Goal: Task Accomplishment & Management: Use online tool/utility

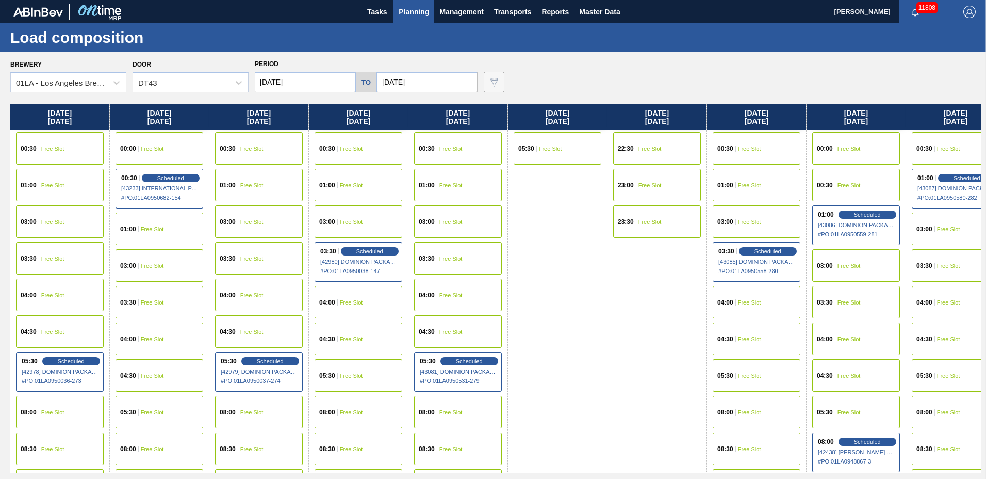
click at [418, 7] on span "Planning" at bounding box center [414, 12] width 30 height 12
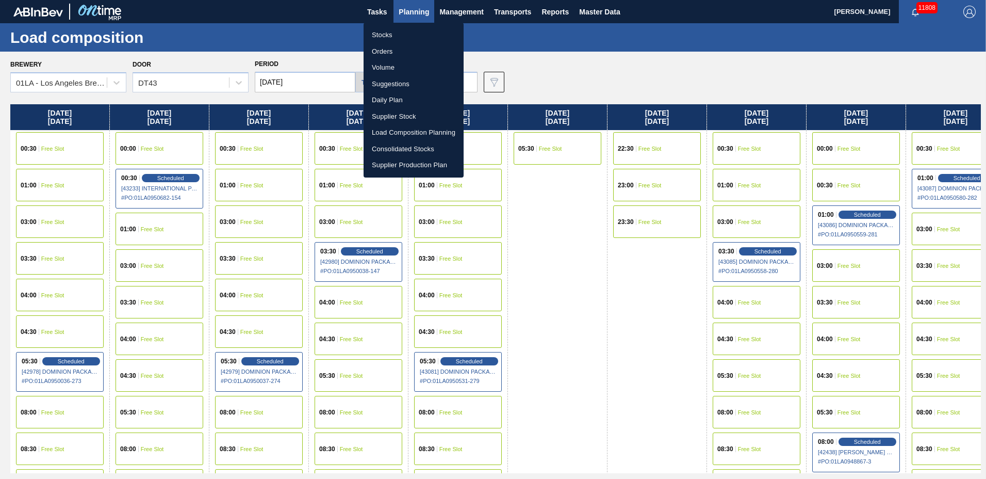
click at [415, 87] on li "Suggestions" at bounding box center [414, 84] width 100 height 17
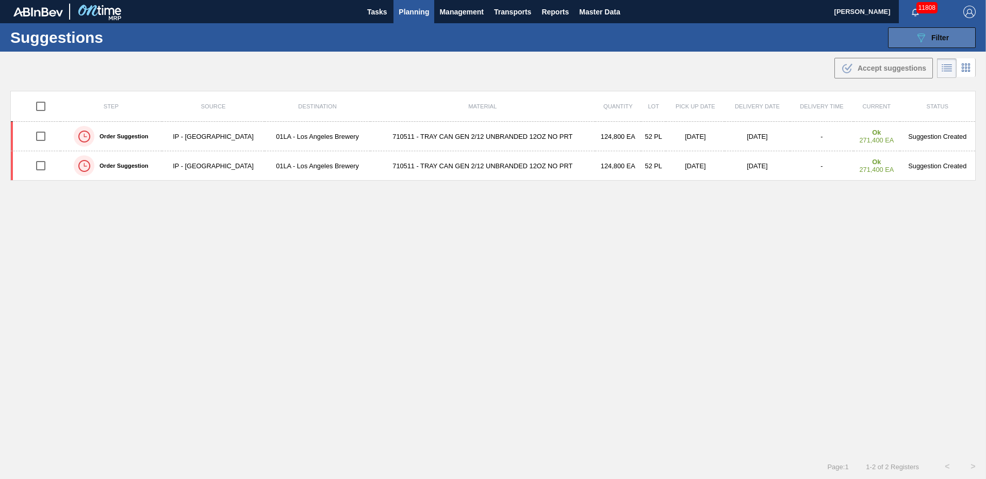
type to "[DATE]"
click at [935, 35] on span "Filter" at bounding box center [941, 38] width 18 height 8
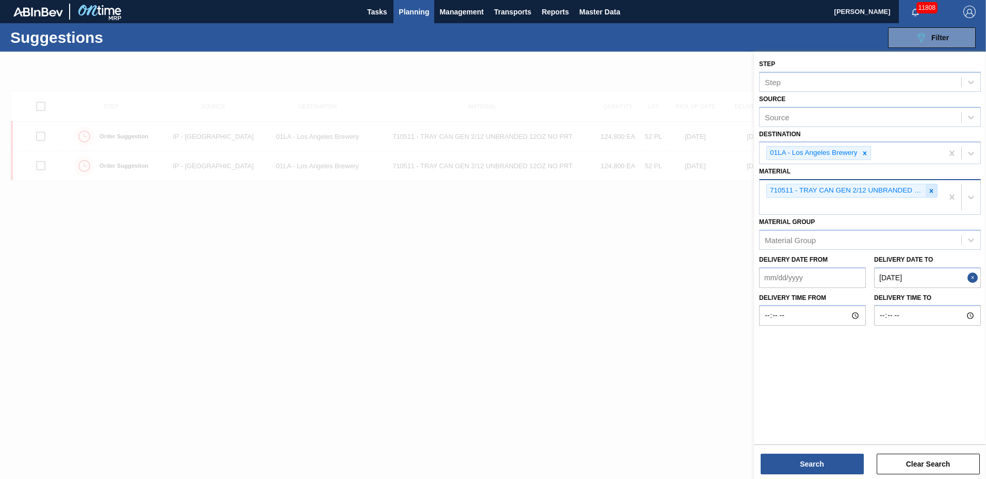
click at [930, 187] on icon at bounding box center [931, 190] width 7 height 7
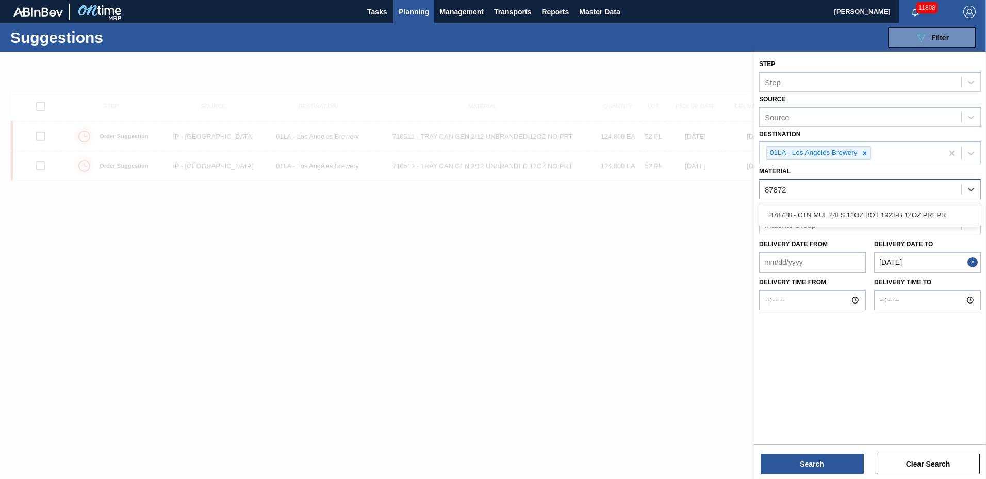
type input "878728"
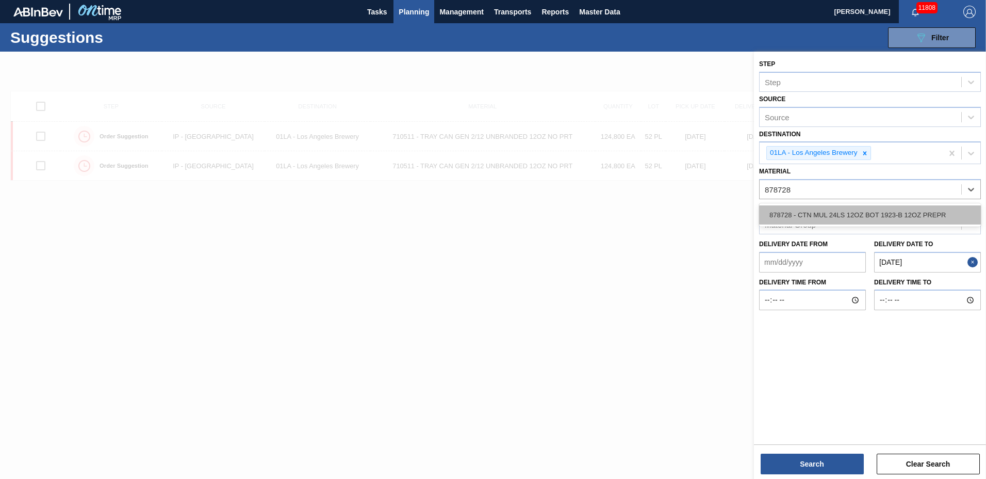
click at [890, 217] on div "878728 - CTN MUL 24LS 12OZ BOT 1923-B 12OZ PREPR" at bounding box center [870, 214] width 222 height 19
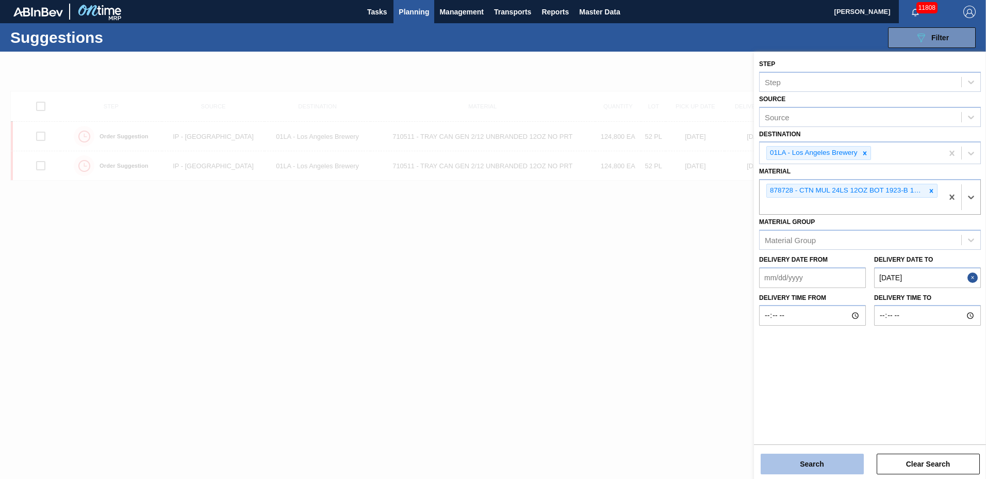
click at [780, 463] on button "Search" at bounding box center [812, 463] width 103 height 21
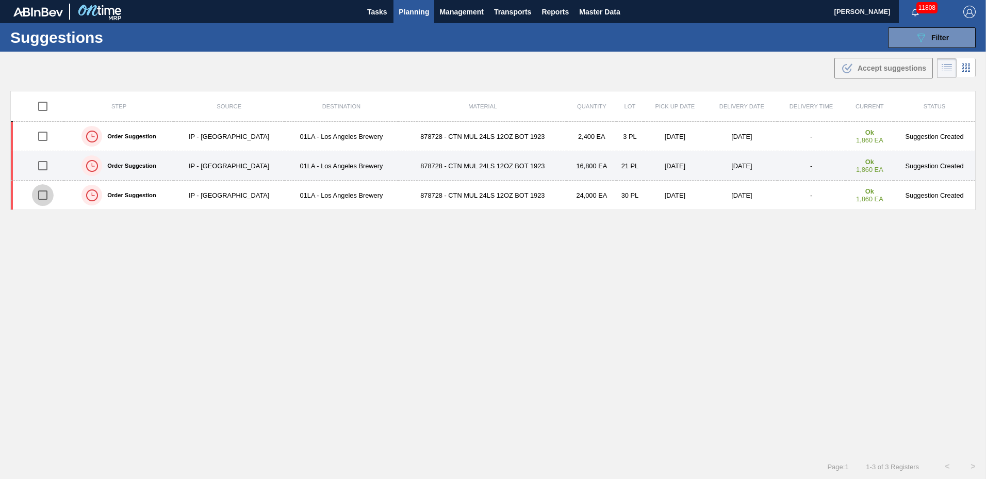
drag, startPoint x: 45, startPoint y: 197, endPoint x: 41, endPoint y: 177, distance: 19.6
click at [45, 196] on input "checkbox" at bounding box center [43, 195] width 22 height 22
checkbox input "true"
click at [40, 156] on input "checkbox" at bounding box center [43, 166] width 22 height 22
click at [40, 160] on input "checkbox" at bounding box center [43, 166] width 22 height 22
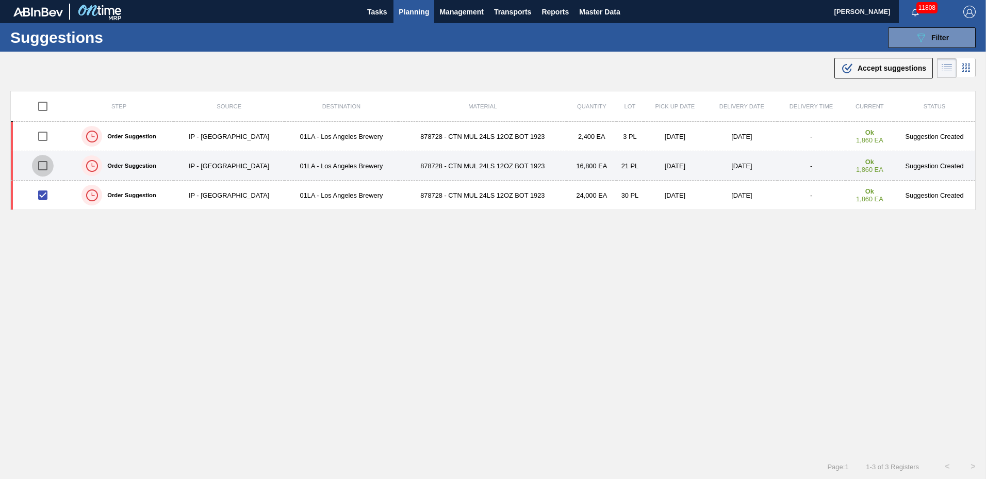
click at [44, 167] on input "checkbox" at bounding box center [43, 166] width 22 height 22
checkbox input "true"
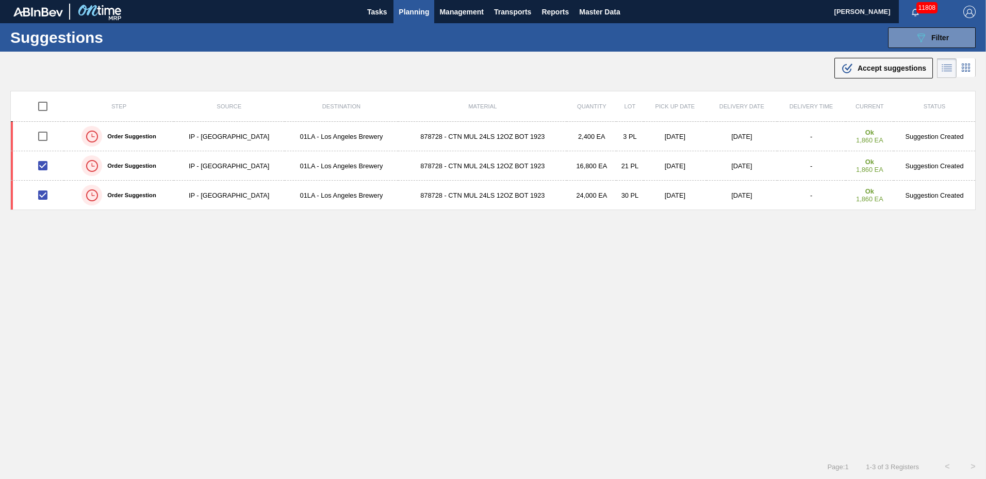
click at [871, 73] on div ".b{fill:var(--color-action-default)} Accept suggestions" at bounding box center [883, 68] width 85 height 12
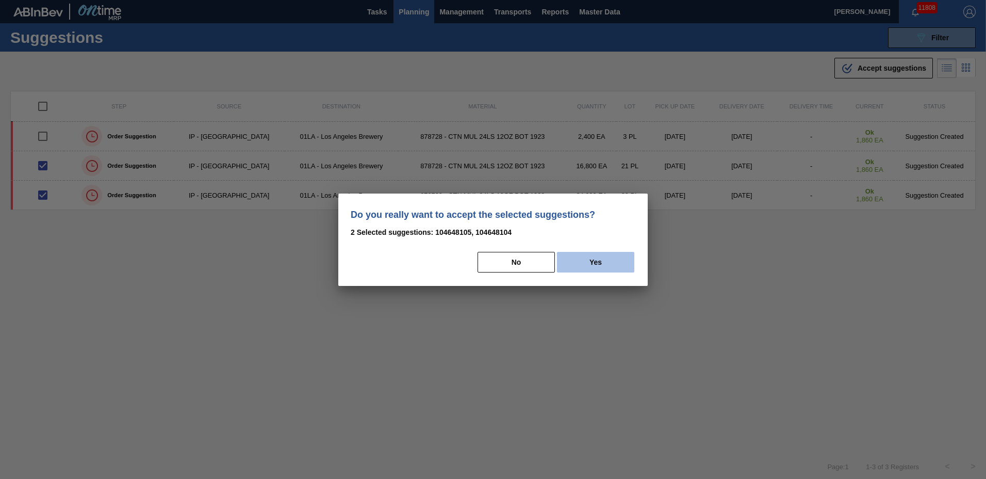
click at [578, 260] on button "Yes" at bounding box center [595, 262] width 77 height 21
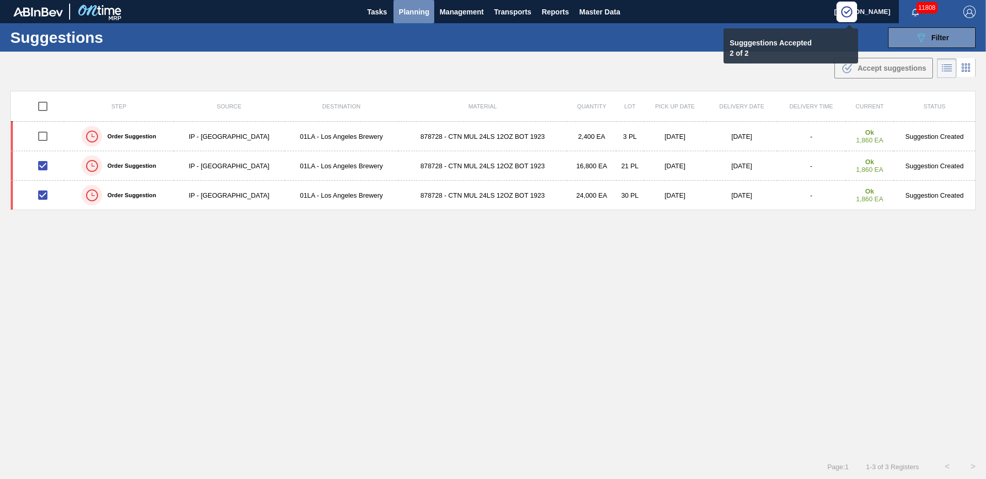
click at [413, 11] on span "Planning" at bounding box center [414, 12] width 30 height 12
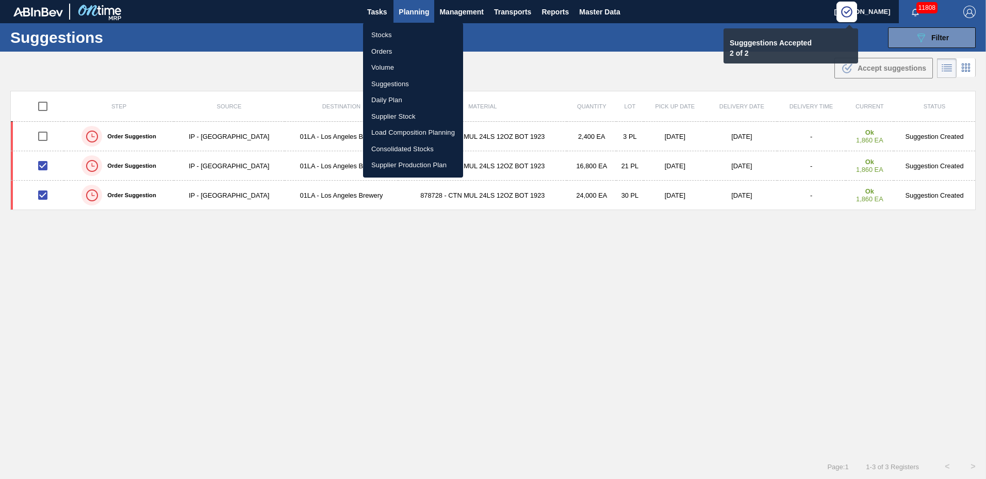
click at [397, 131] on li "Load Composition Planning" at bounding box center [413, 132] width 100 height 17
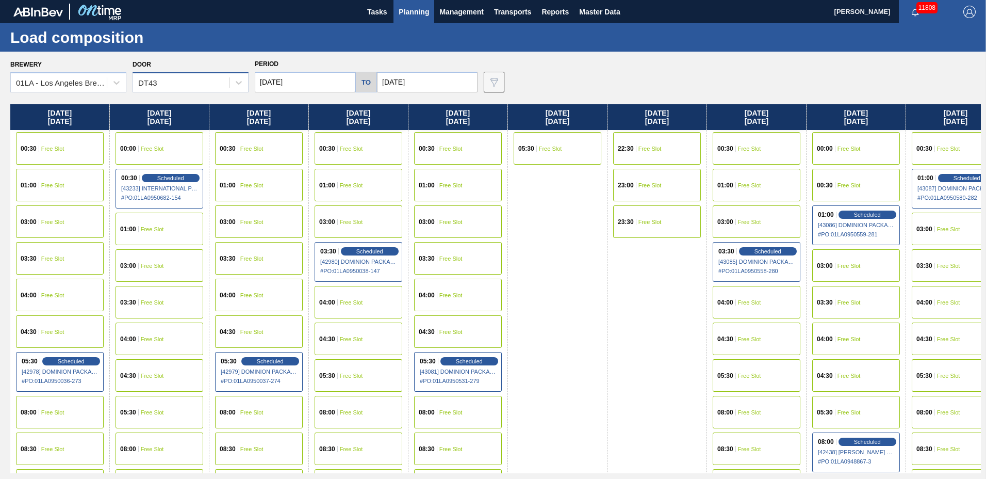
click at [187, 83] on div "DT43" at bounding box center [181, 82] width 96 height 15
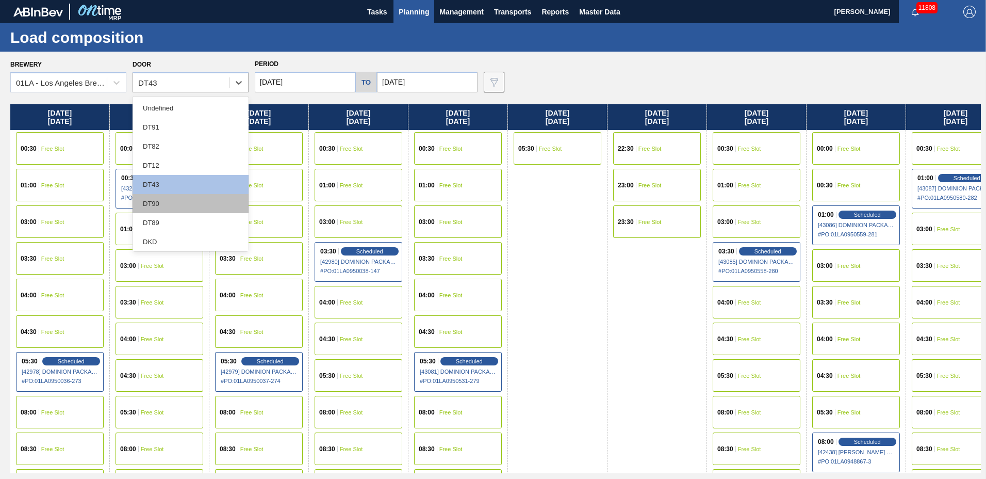
click at [183, 197] on div "DT90" at bounding box center [191, 203] width 116 height 19
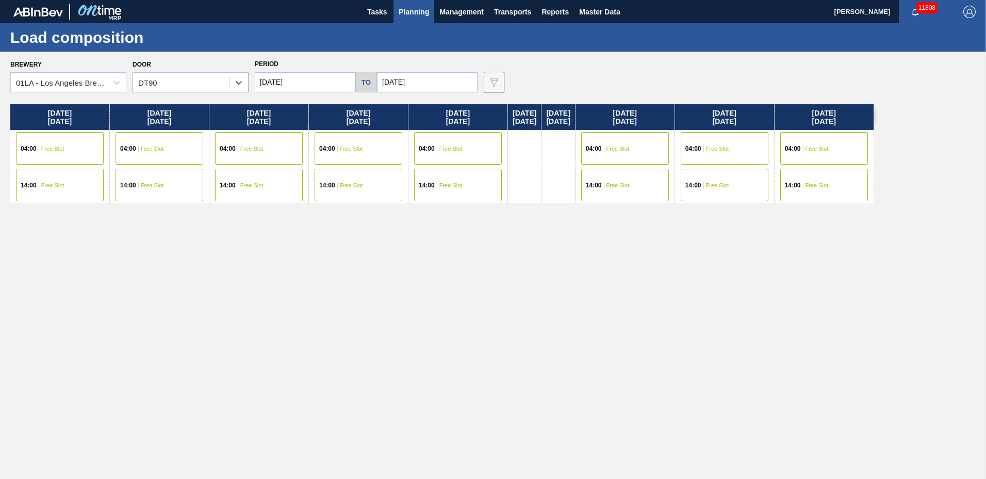
click at [289, 82] on input "[DATE]" at bounding box center [305, 82] width 101 height 21
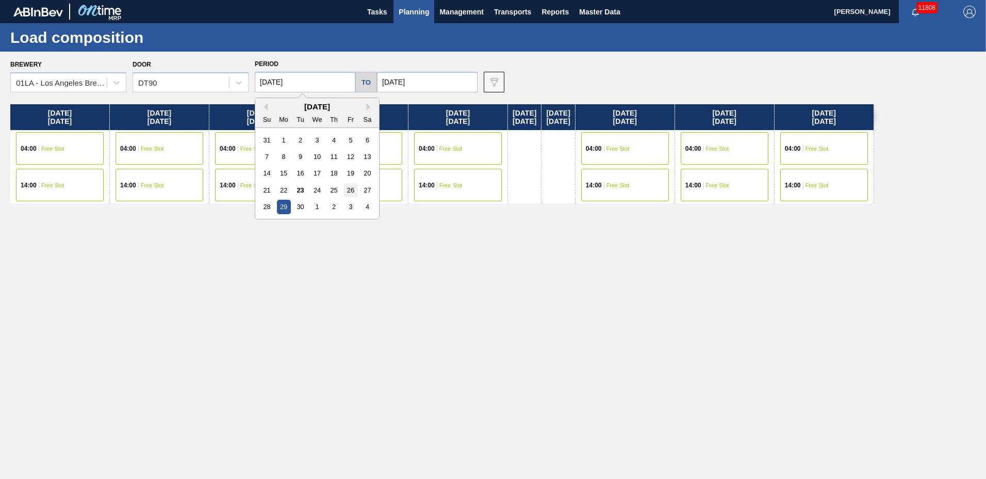
click at [346, 189] on div "26" at bounding box center [351, 190] width 14 height 14
type input "[DATE]"
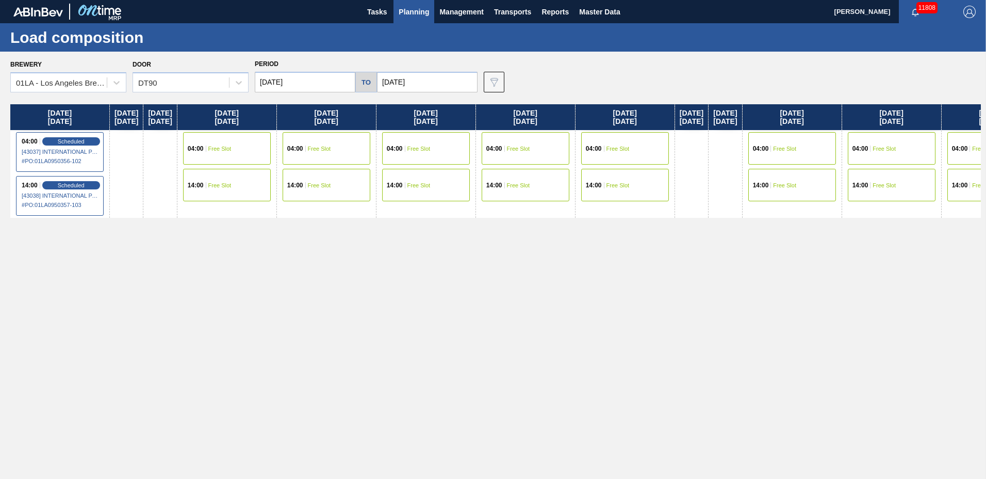
click at [74, 205] on span "# PO : 01LA0950357-103" at bounding box center [60, 205] width 77 height 12
click at [248, 156] on div "04:00 Free Slot" at bounding box center [227, 148] width 88 height 32
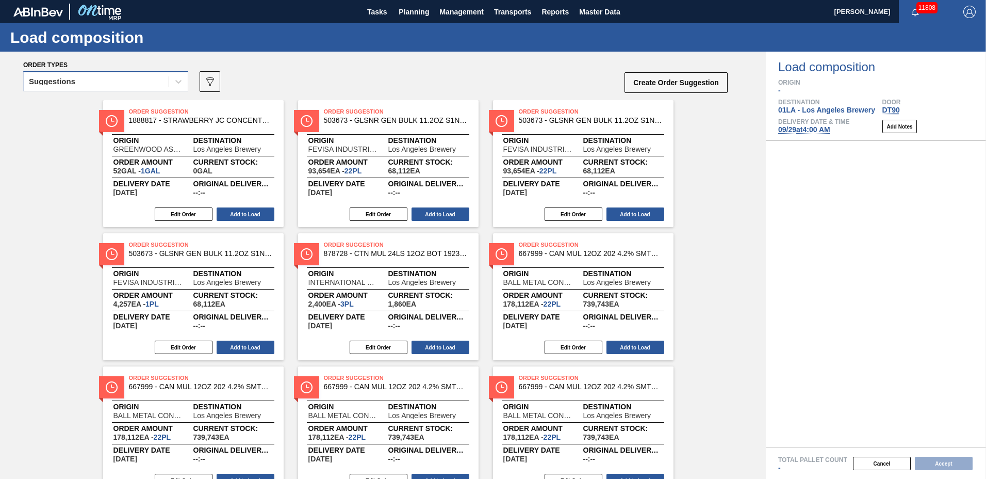
click at [148, 82] on div "Suggestions" at bounding box center [96, 81] width 145 height 15
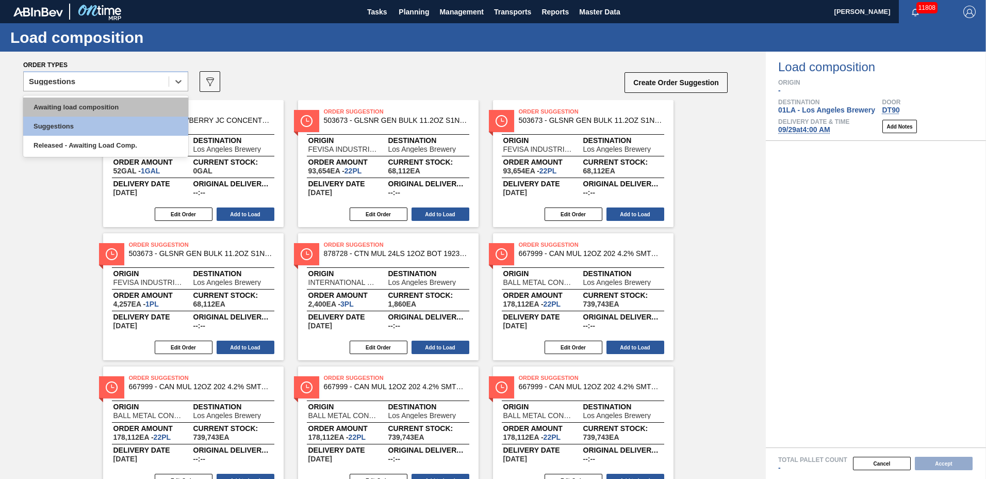
click at [126, 107] on div "Awaiting load composition" at bounding box center [105, 106] width 165 height 19
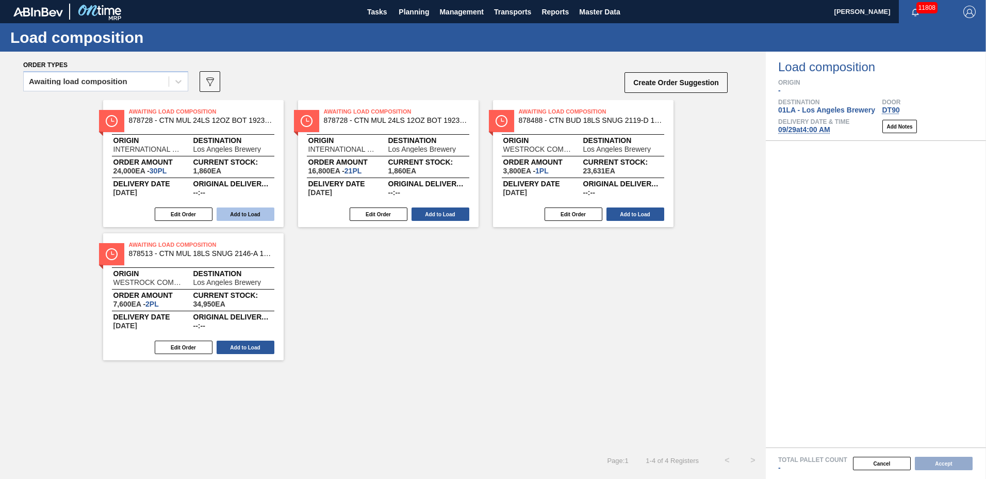
click at [241, 215] on button "Add to Load" at bounding box center [246, 213] width 58 height 13
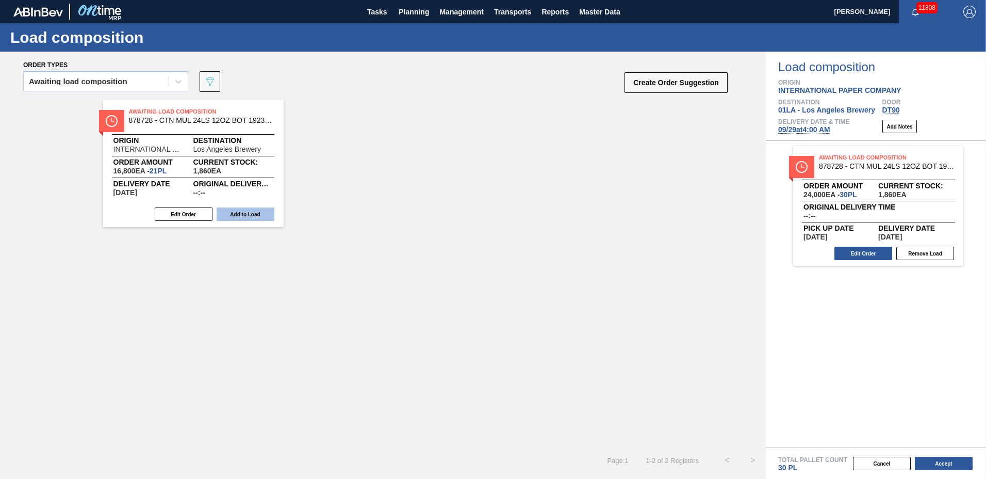
click at [238, 215] on button "Add to Load" at bounding box center [246, 213] width 58 height 13
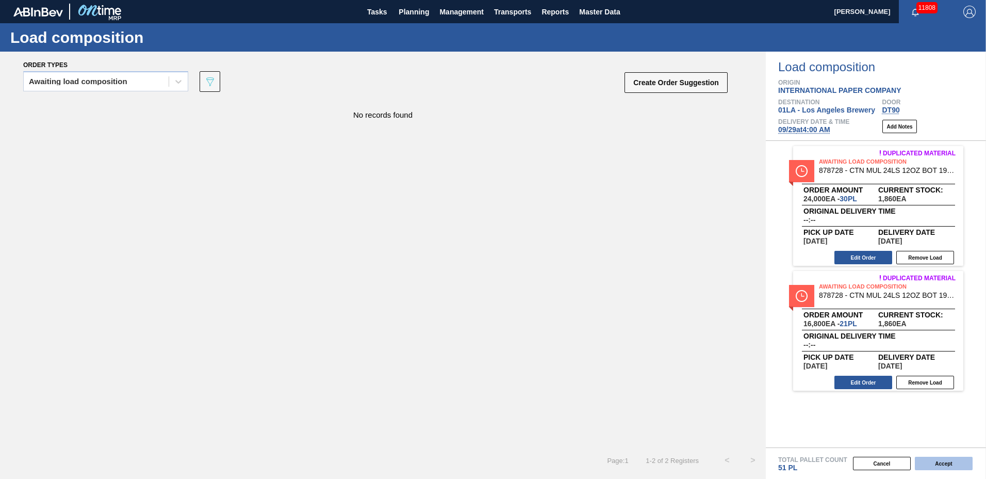
click at [928, 461] on button "Accept" at bounding box center [944, 463] width 58 height 13
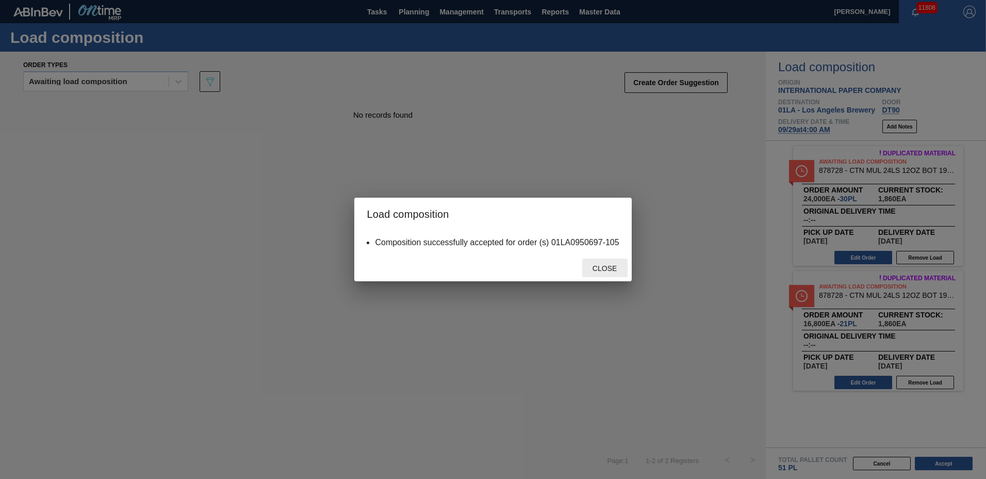
click at [612, 266] on span "Close" at bounding box center [604, 268] width 41 height 8
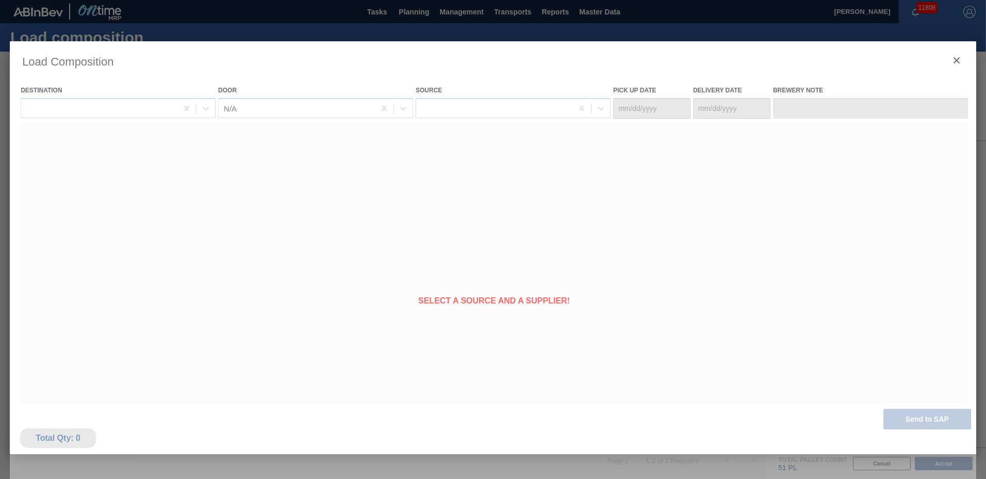
type Date "[DATE]"
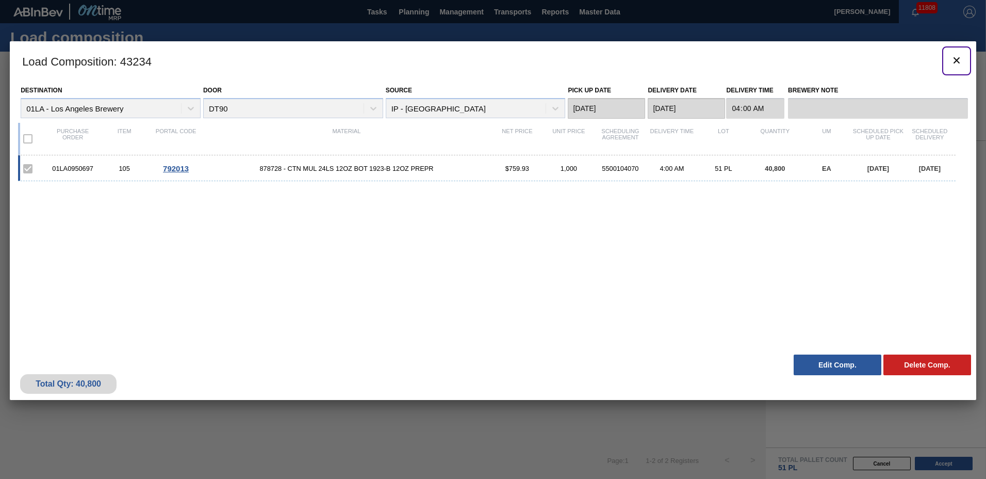
click at [957, 58] on icon "botão de ícone" at bounding box center [957, 60] width 12 height 12
